Goal: Contribute content

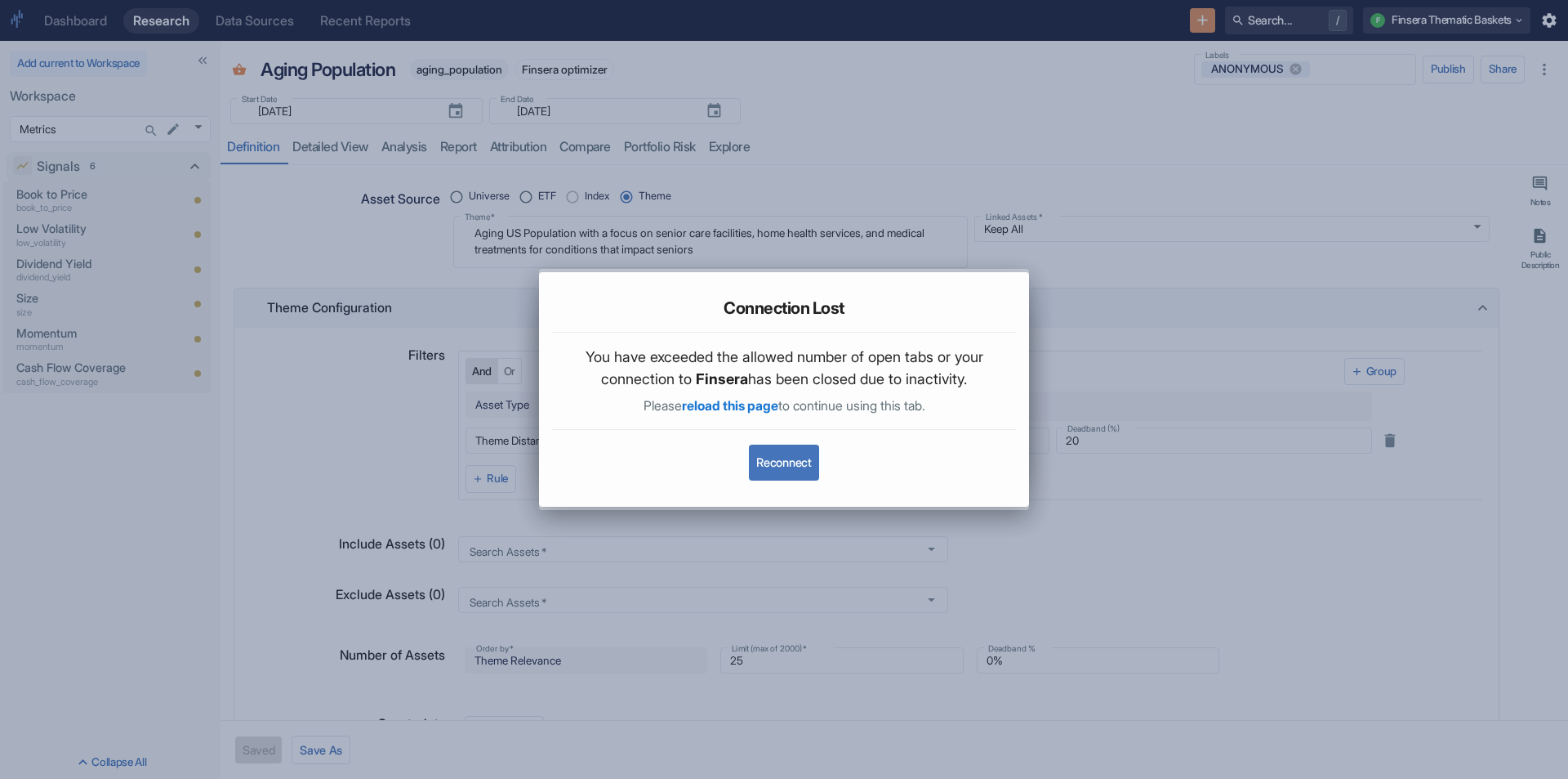
click at [772, 458] on button "Reconnect" at bounding box center [784, 462] width 70 height 36
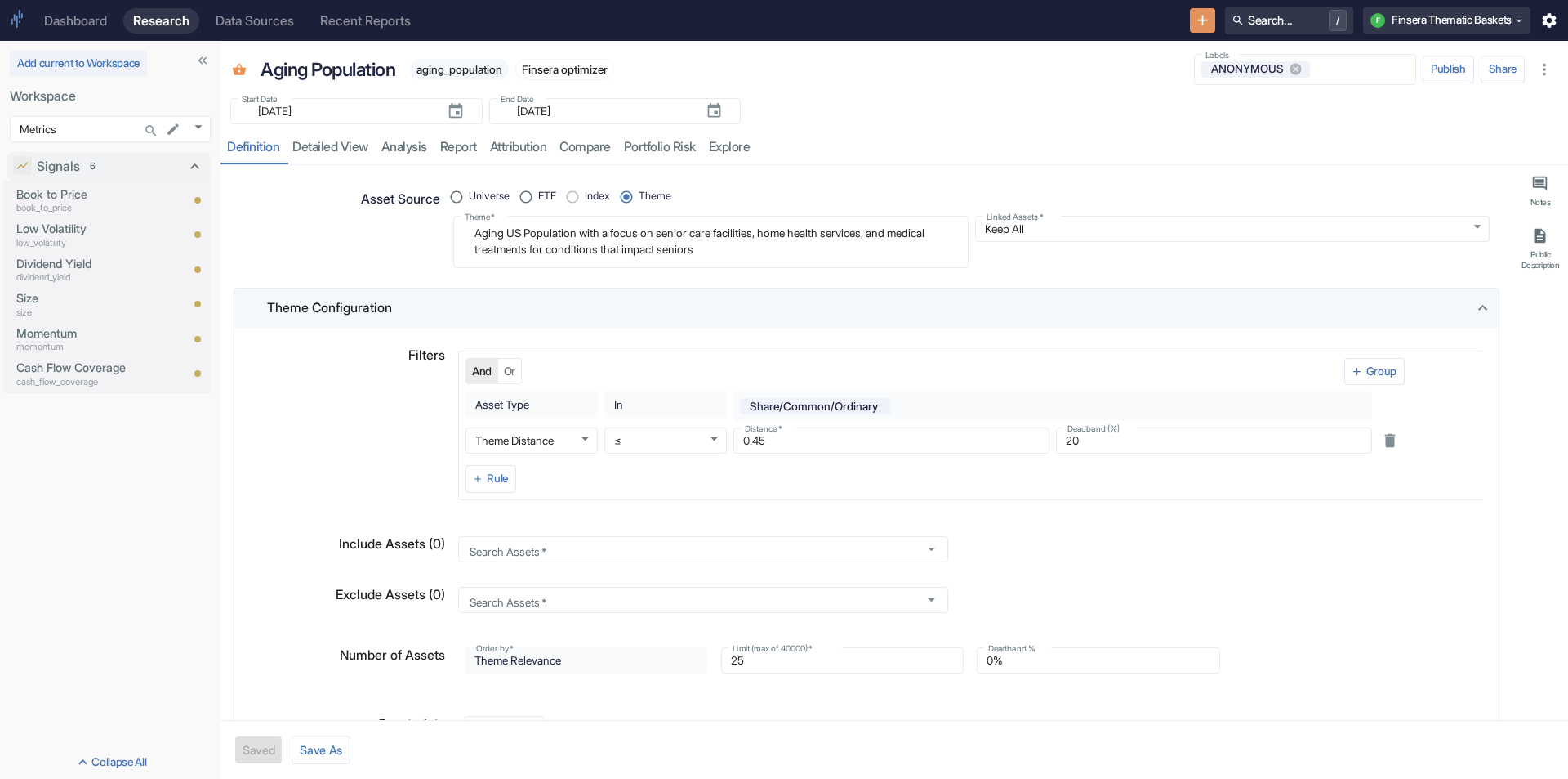
type textarea "x"
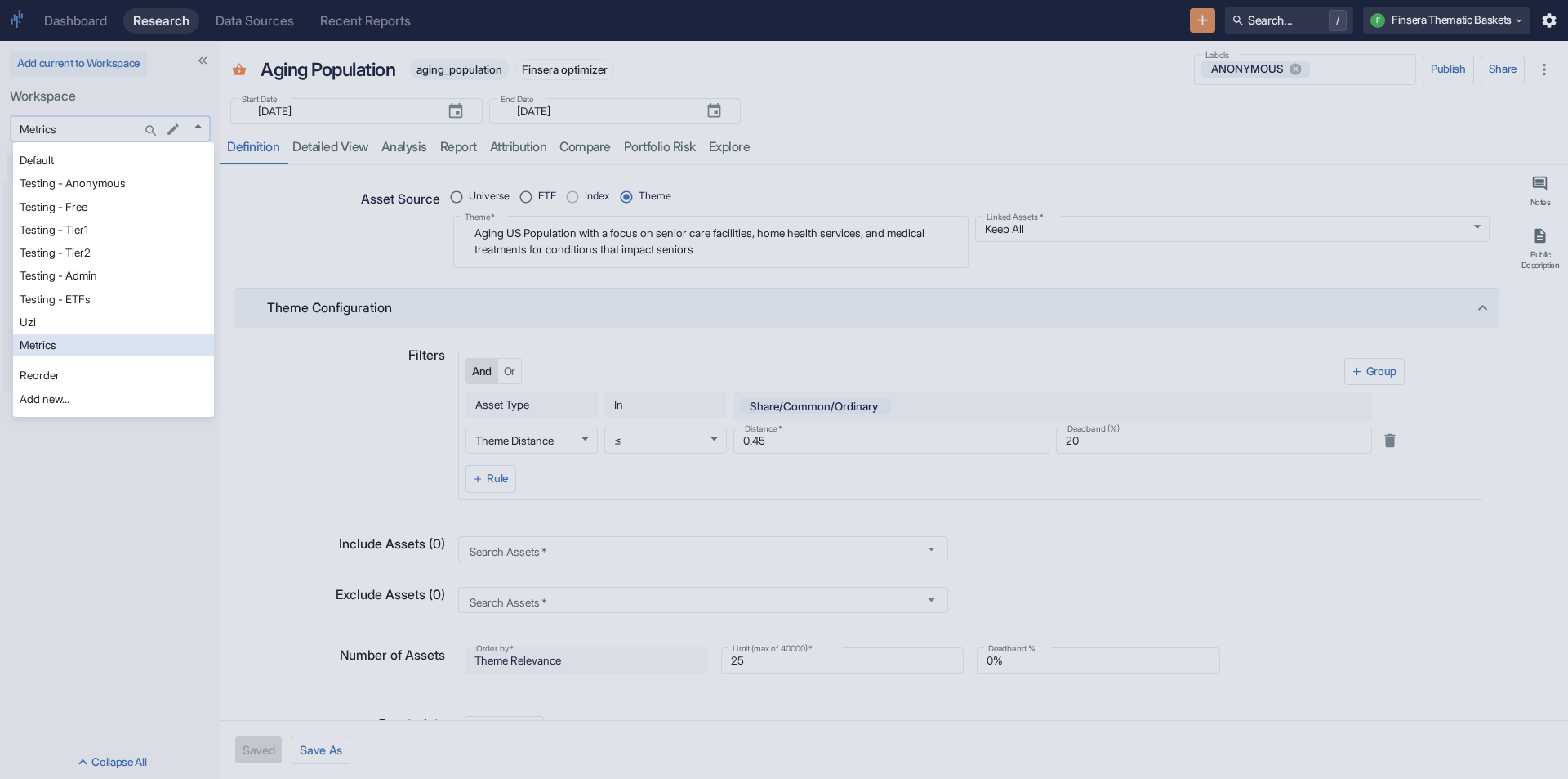
click at [201, 127] on body "Dashboard Research Data Sources Recent Reports Search... / F Finsera Thematic B…" at bounding box center [784, 390] width 1568 height 779
click at [111, 189] on li "Testing - Anonymous" at bounding box center [113, 182] width 201 height 23
type input "1126"
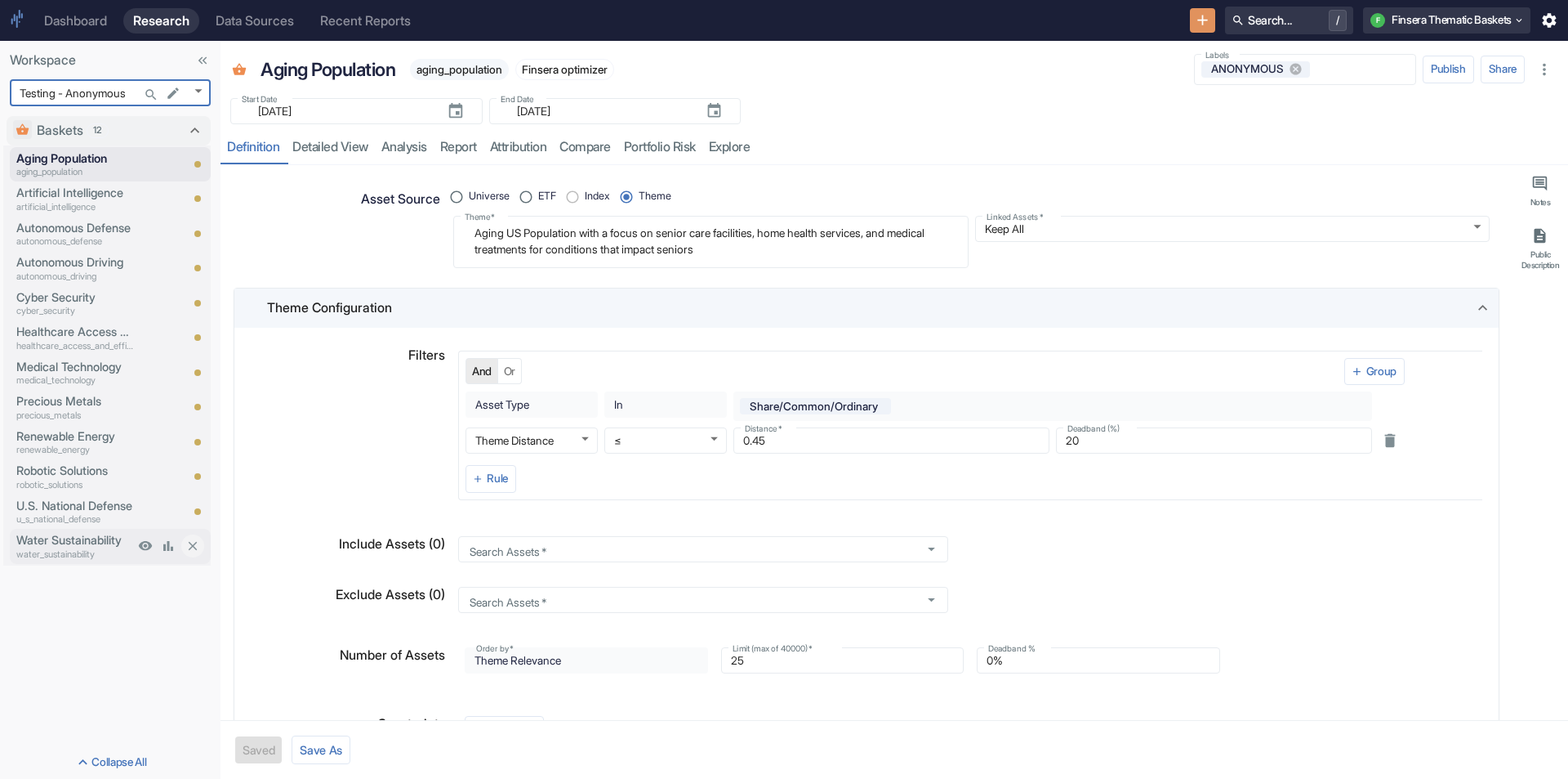
click at [84, 530] on div "Water Sustainability water_sustainability" at bounding box center [72, 545] width 125 height 34
click at [1526, 238] on button "Public Description" at bounding box center [1541, 249] width 49 height 57
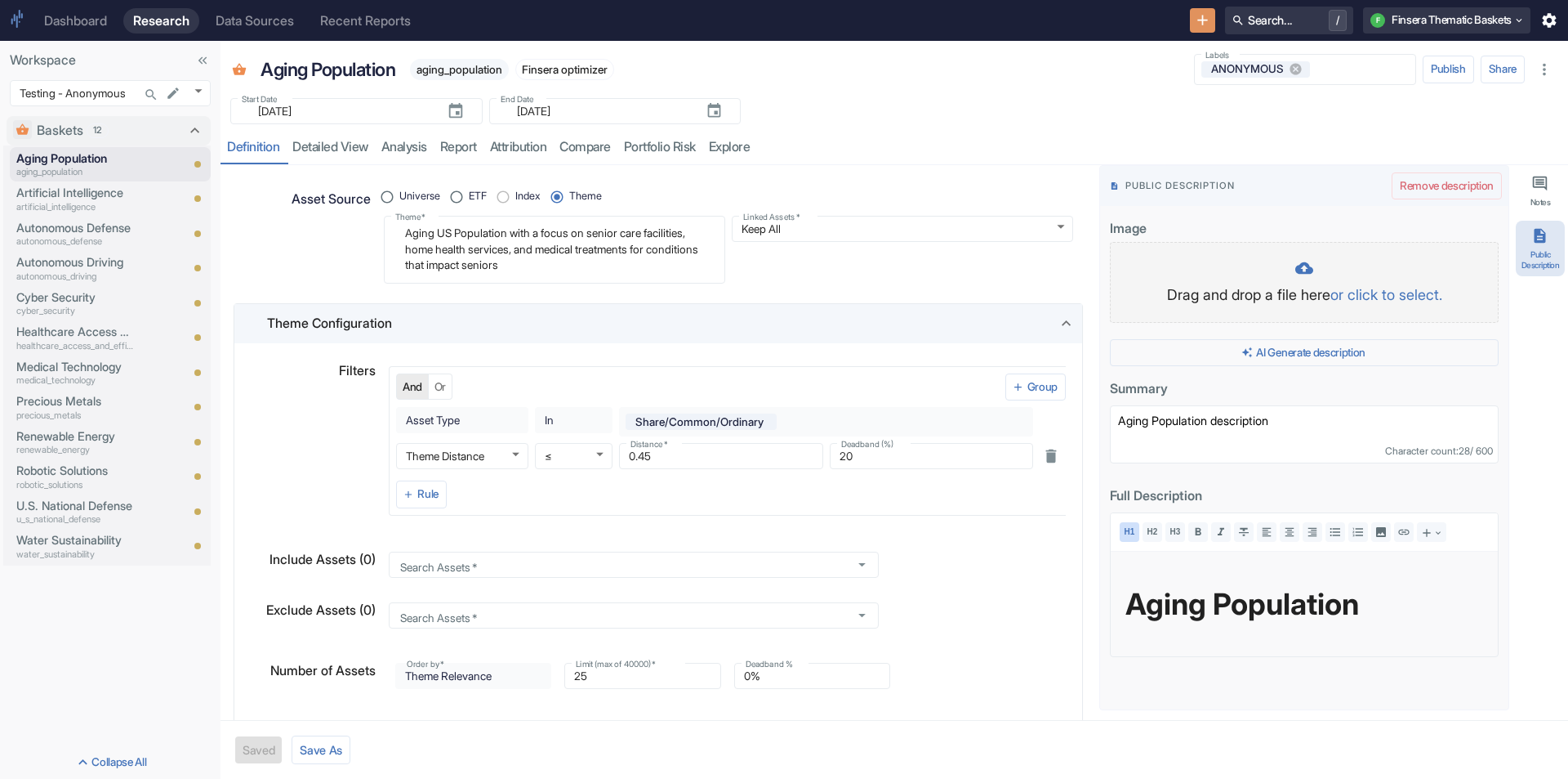
type textarea "x"
click at [1299, 354] on button "AI Generate description" at bounding box center [1304, 353] width 389 height 27
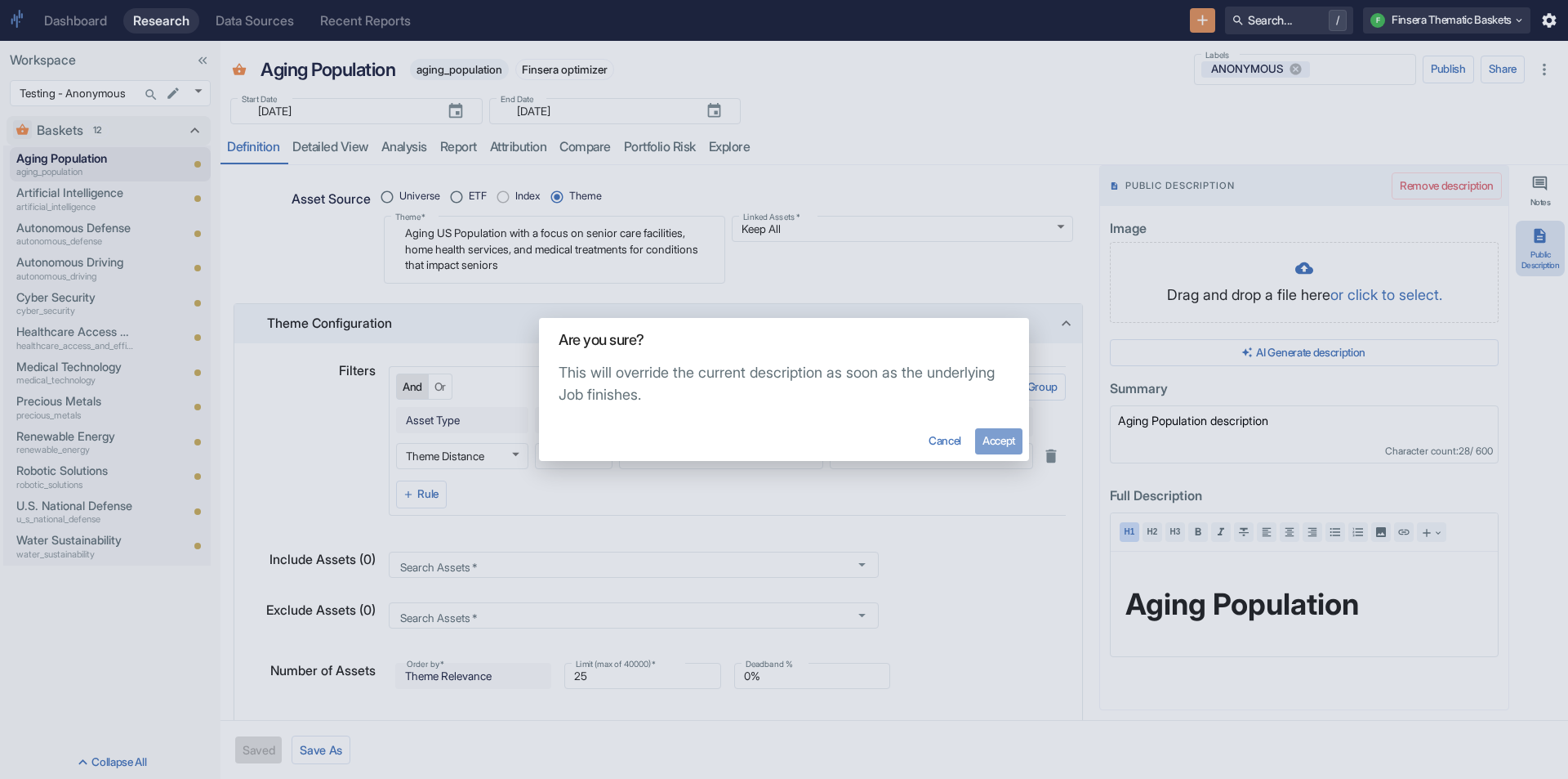
click at [1001, 434] on button "Accept" at bounding box center [999, 441] width 48 height 27
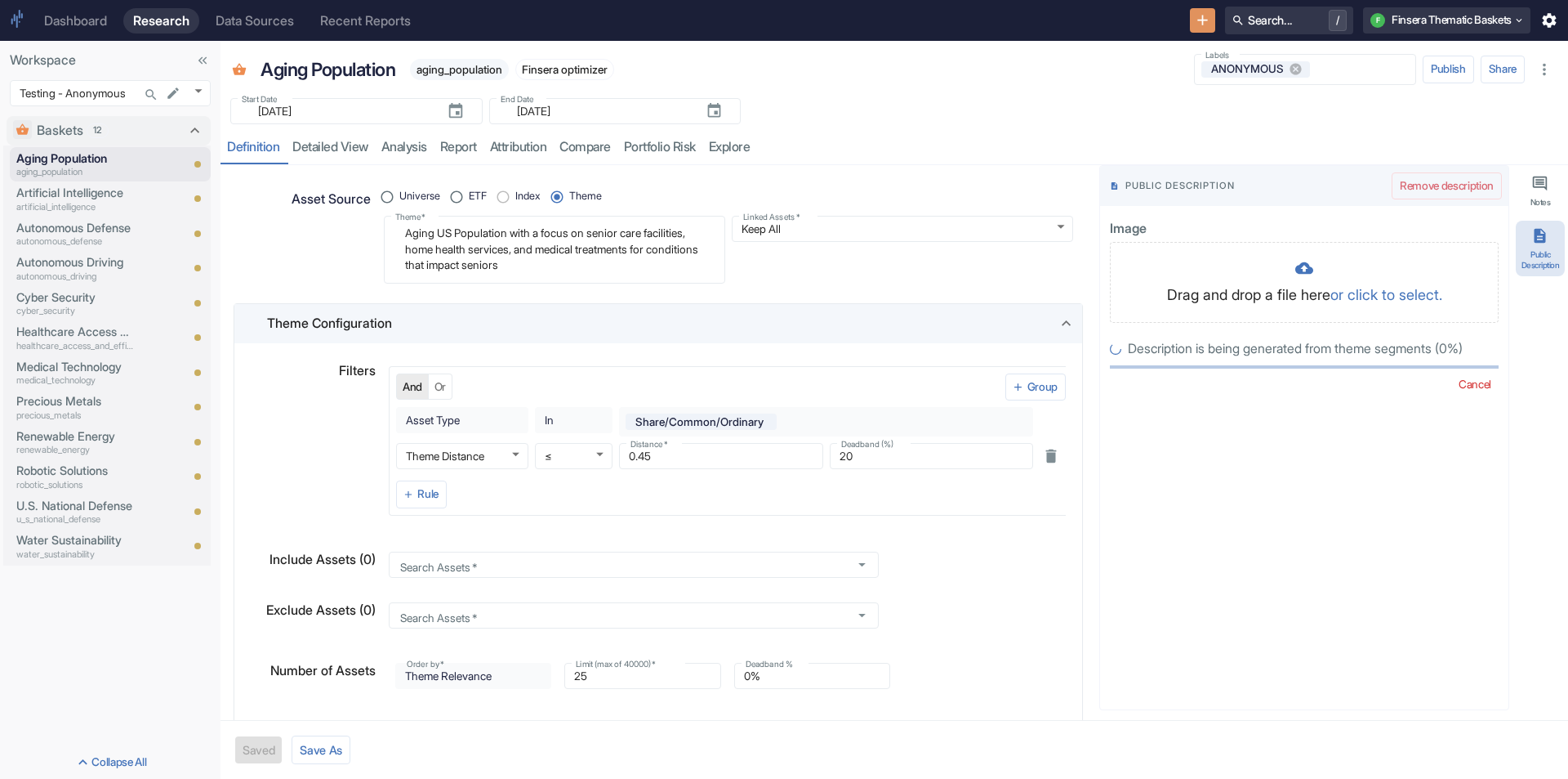
radio input "true"
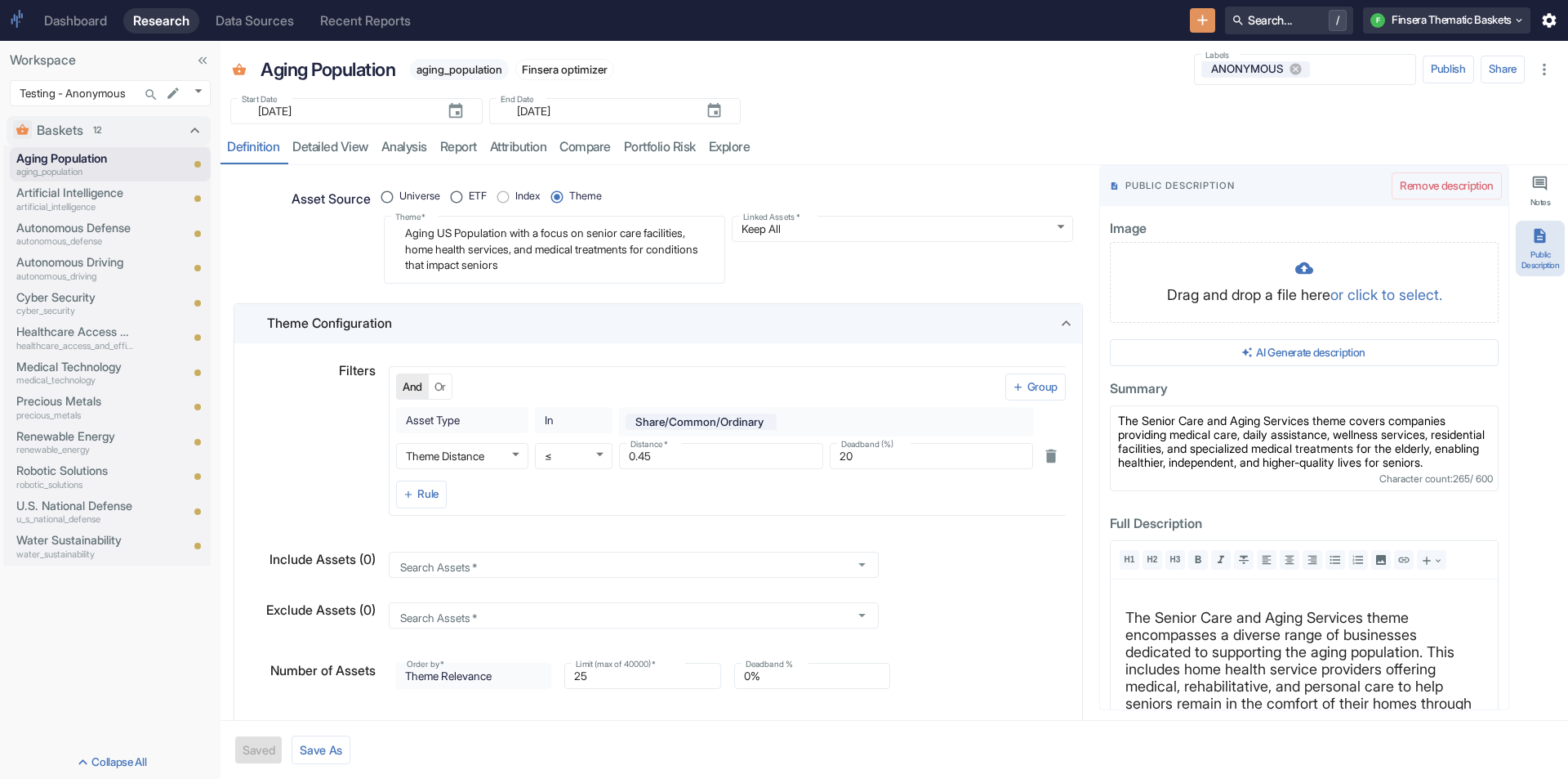
type textarea "x"
